Goal: Entertainment & Leisure: Consume media (video, audio)

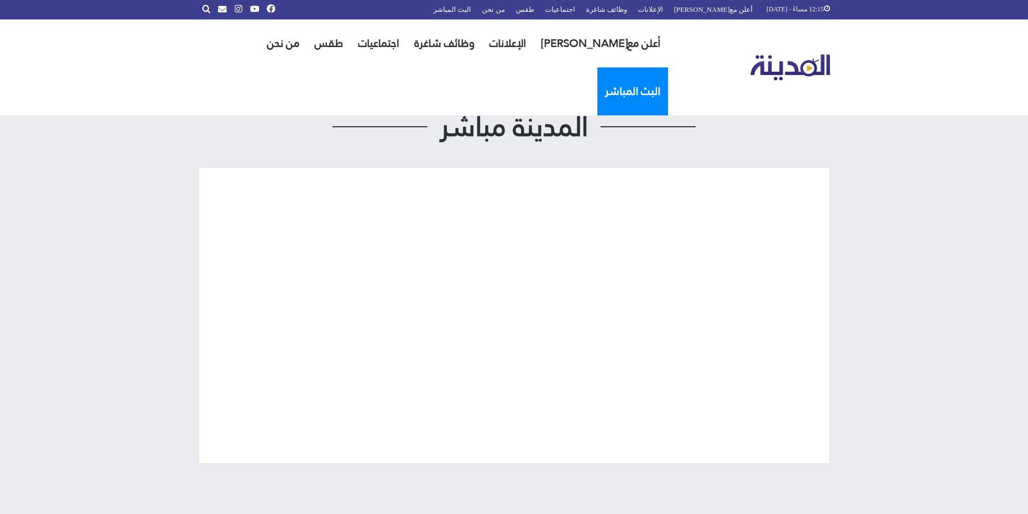
click at [597, 67] on link "البث المباشر" at bounding box center [632, 91] width 71 height 48
